Goal: Task Accomplishment & Management: Manage account settings

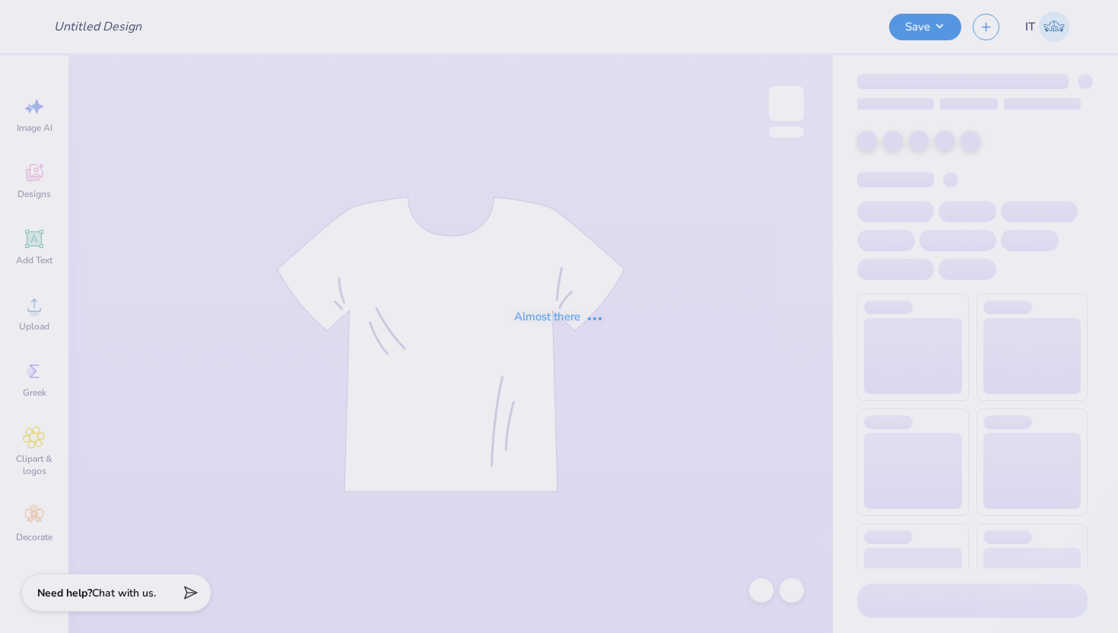
type input "Greetings From Tank"
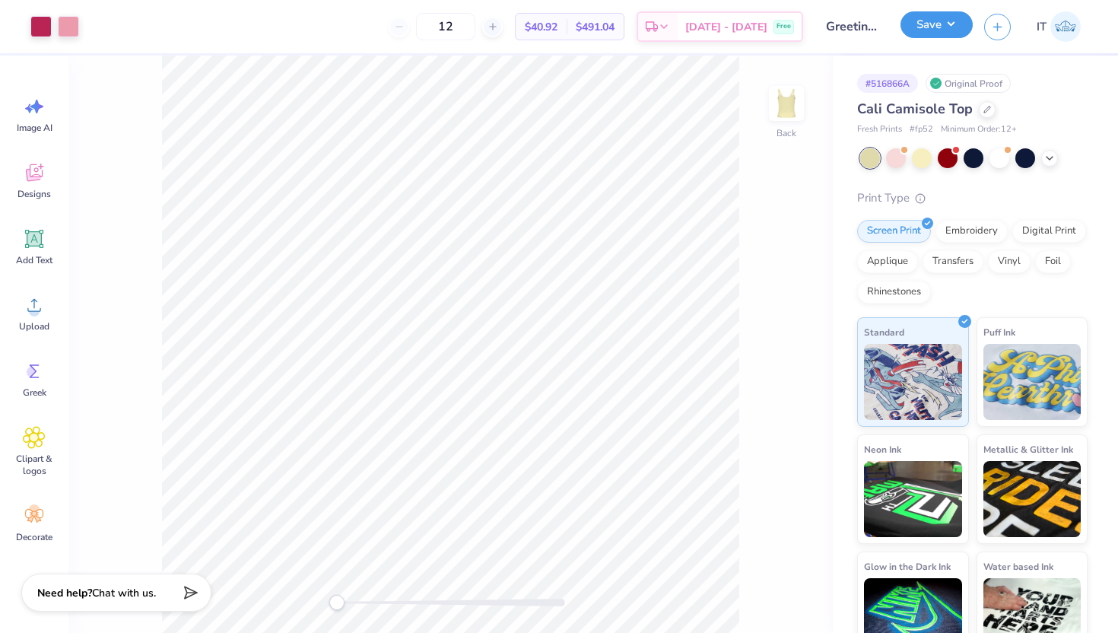
click at [956, 21] on button "Save" at bounding box center [936, 24] width 72 height 27
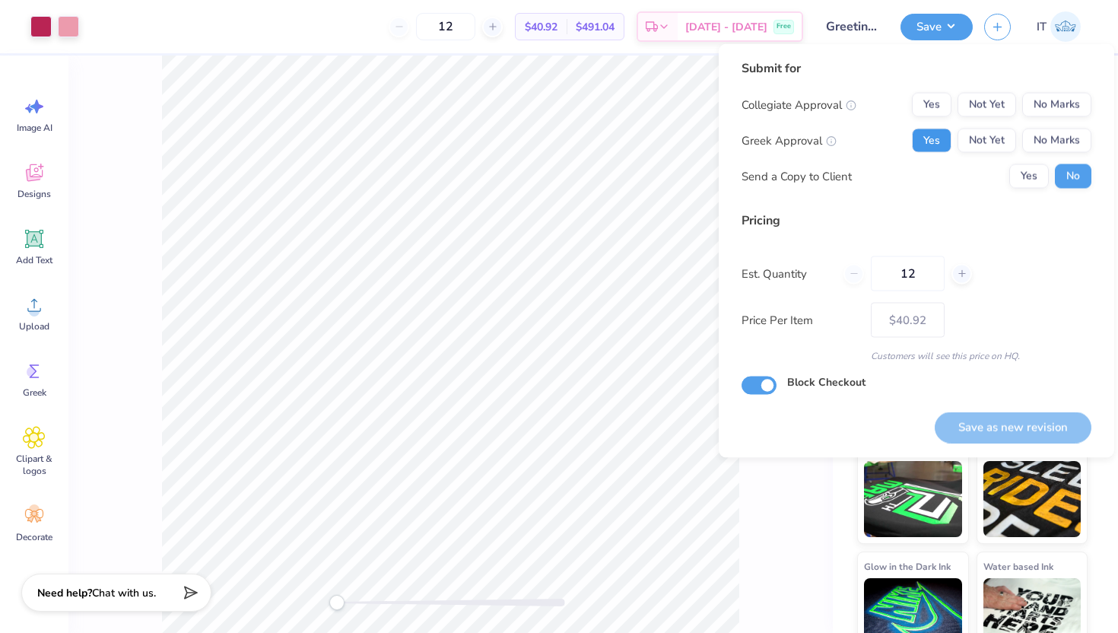
click at [935, 135] on button "Yes" at bounding box center [932, 141] width 40 height 24
click at [1049, 139] on button "No Marks" at bounding box center [1056, 141] width 69 height 24
click at [944, 102] on button "Yes" at bounding box center [932, 105] width 40 height 24
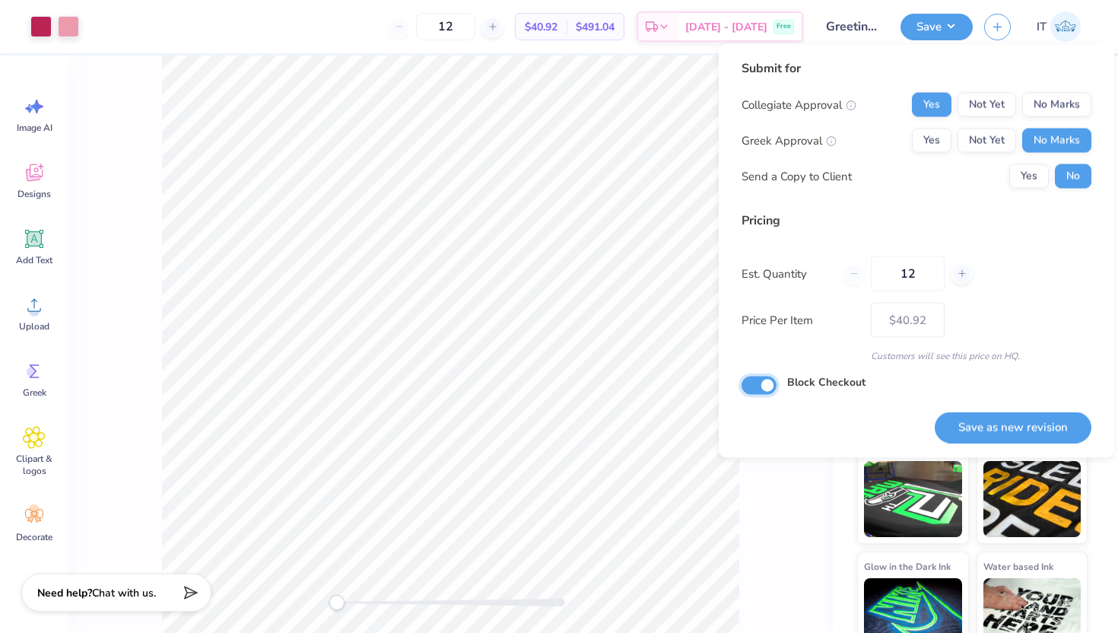
click at [754, 386] on input "Block Checkout" at bounding box center [758, 385] width 35 height 18
checkbox input "false"
click at [1012, 422] on button "Save as new revision" at bounding box center [1013, 426] width 157 height 31
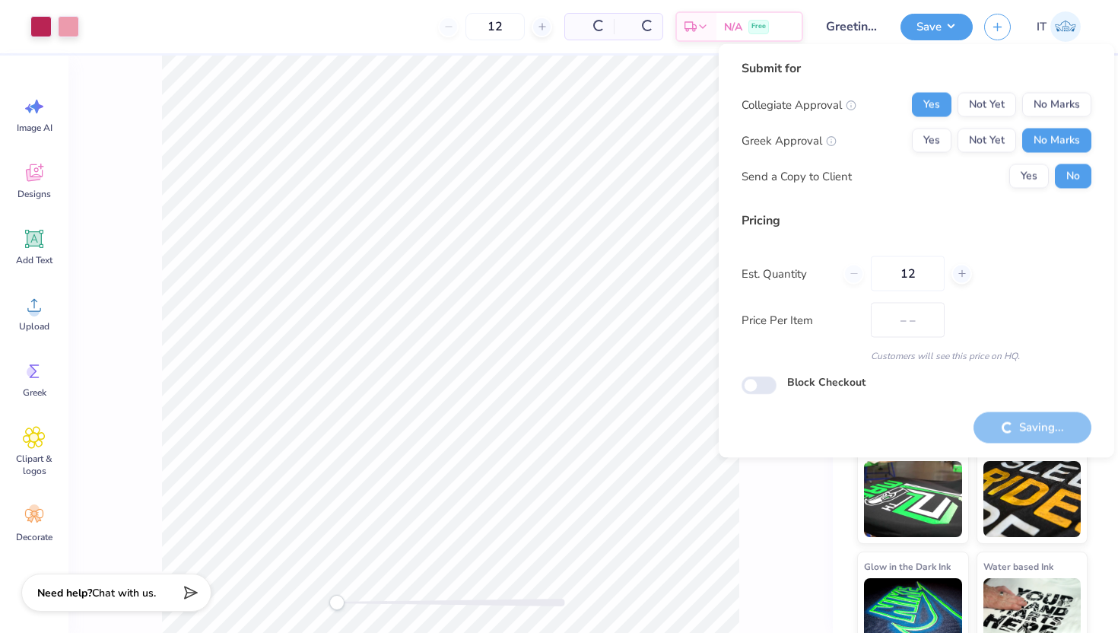
type input "$40.92"
